Goal: Task Accomplishment & Management: Use online tool/utility

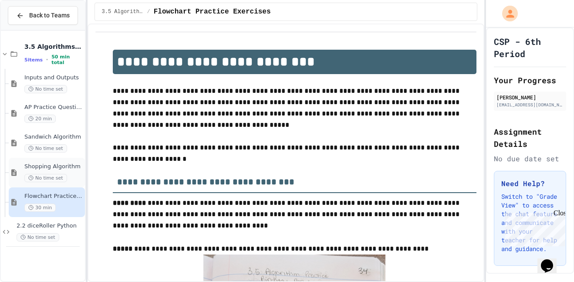
click at [59, 177] on span "No time set" at bounding box center [45, 178] width 43 height 8
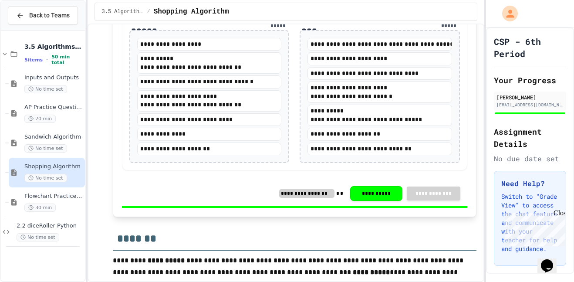
scroll to position [260, 0]
click at [49, 208] on span "30 min" at bounding box center [39, 207] width 31 height 8
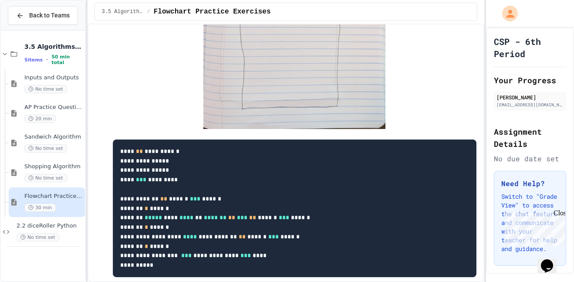
scroll to position [464, 0]
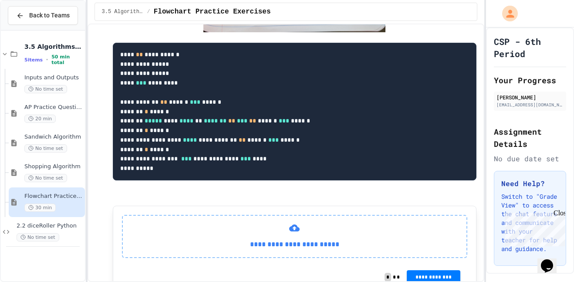
click at [96, 178] on div "**********" at bounding box center [286, 232] width 382 height 1311
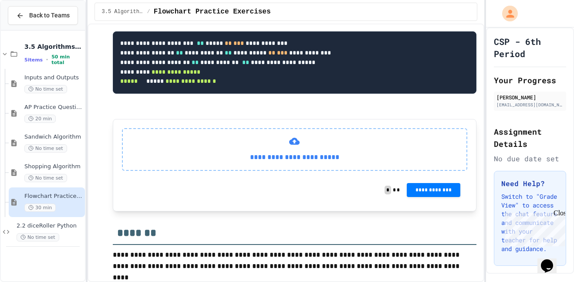
scroll to position [1071, 0]
